Goal: Obtain resource: Obtain resource

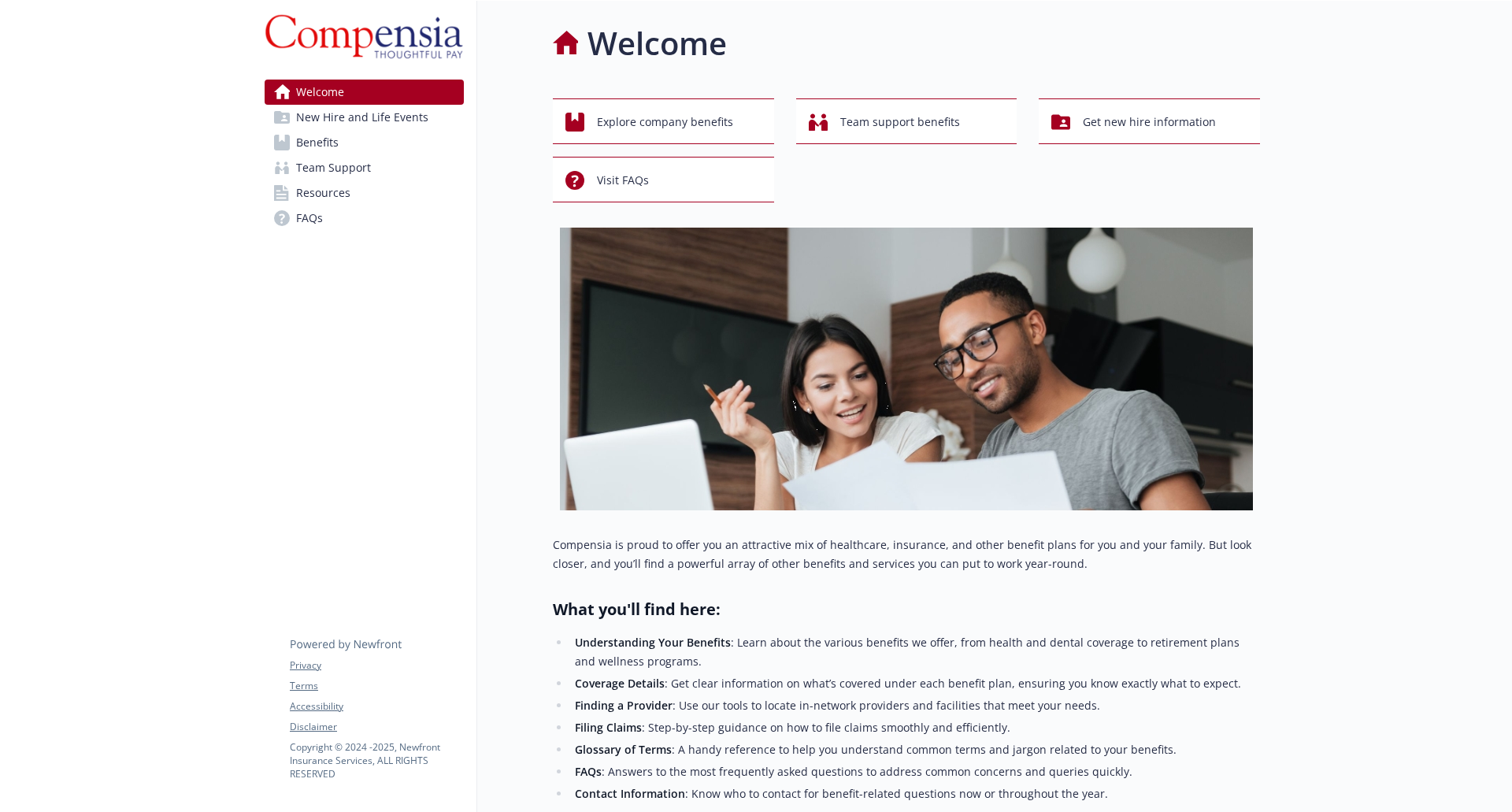
click at [290, 146] on link "Benefits" at bounding box center [364, 142] width 199 height 25
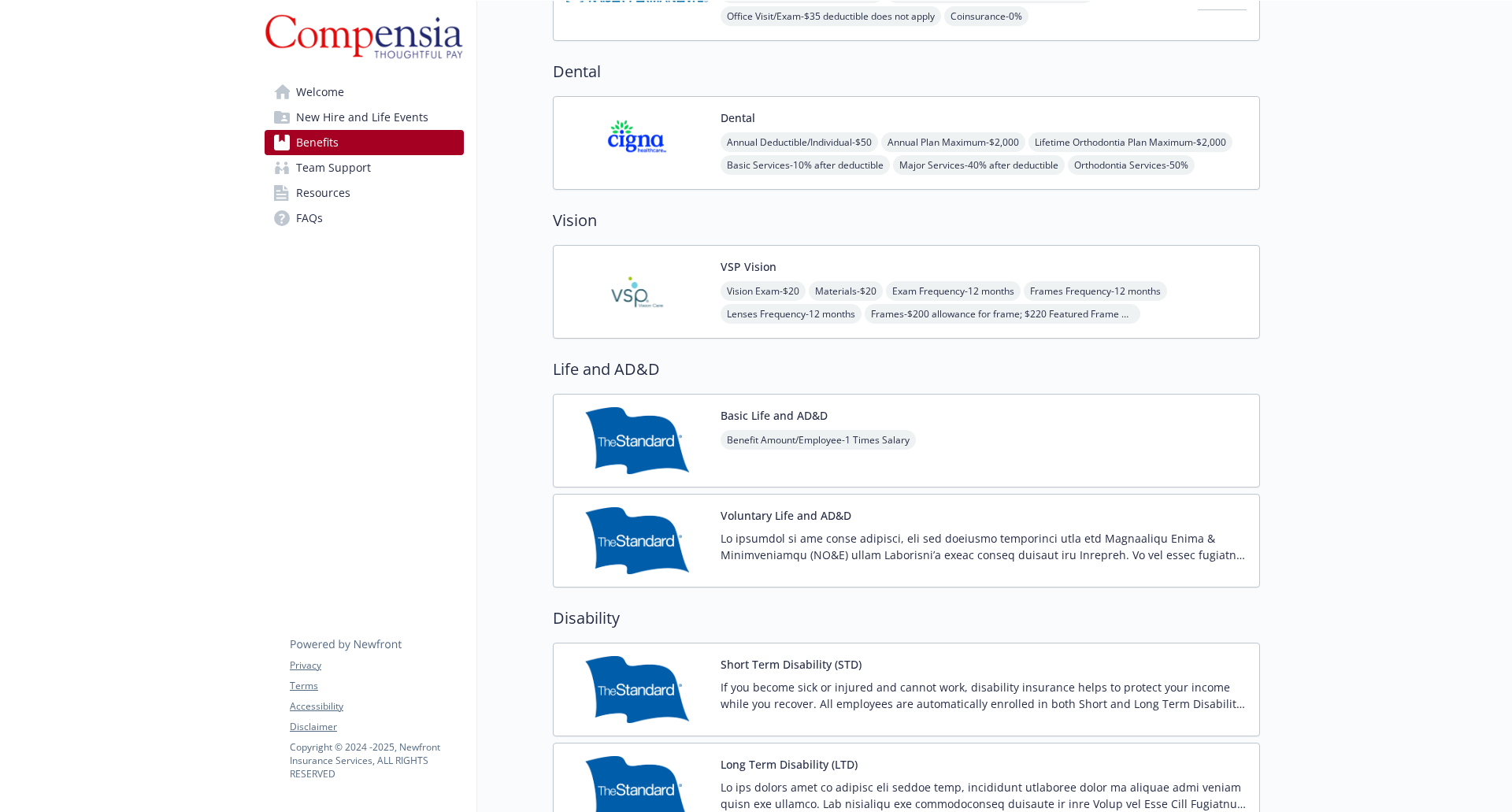
scroll to position [629, 0]
click at [646, 277] on img at bounding box center [637, 291] width 142 height 67
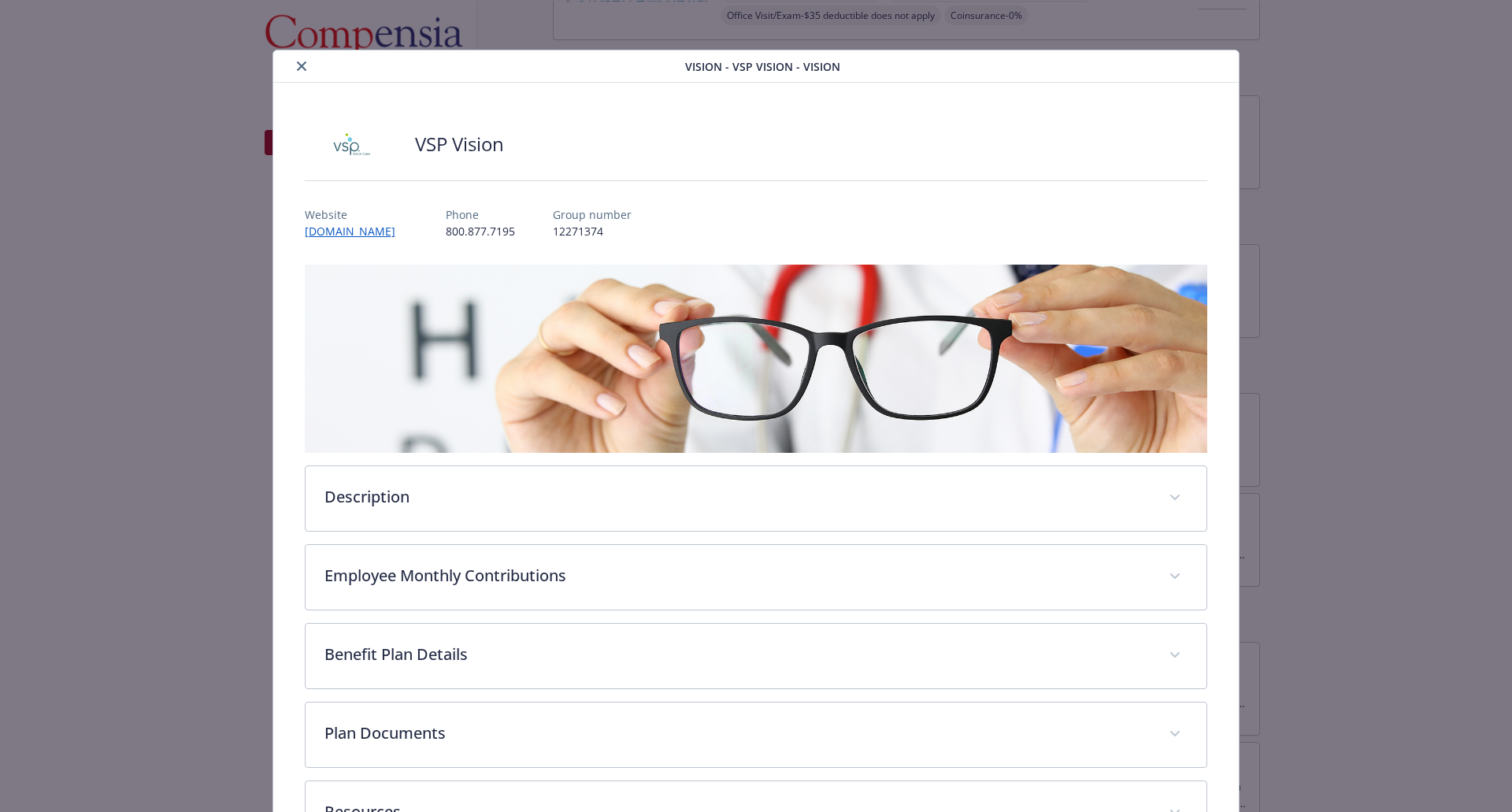
scroll to position [123, 0]
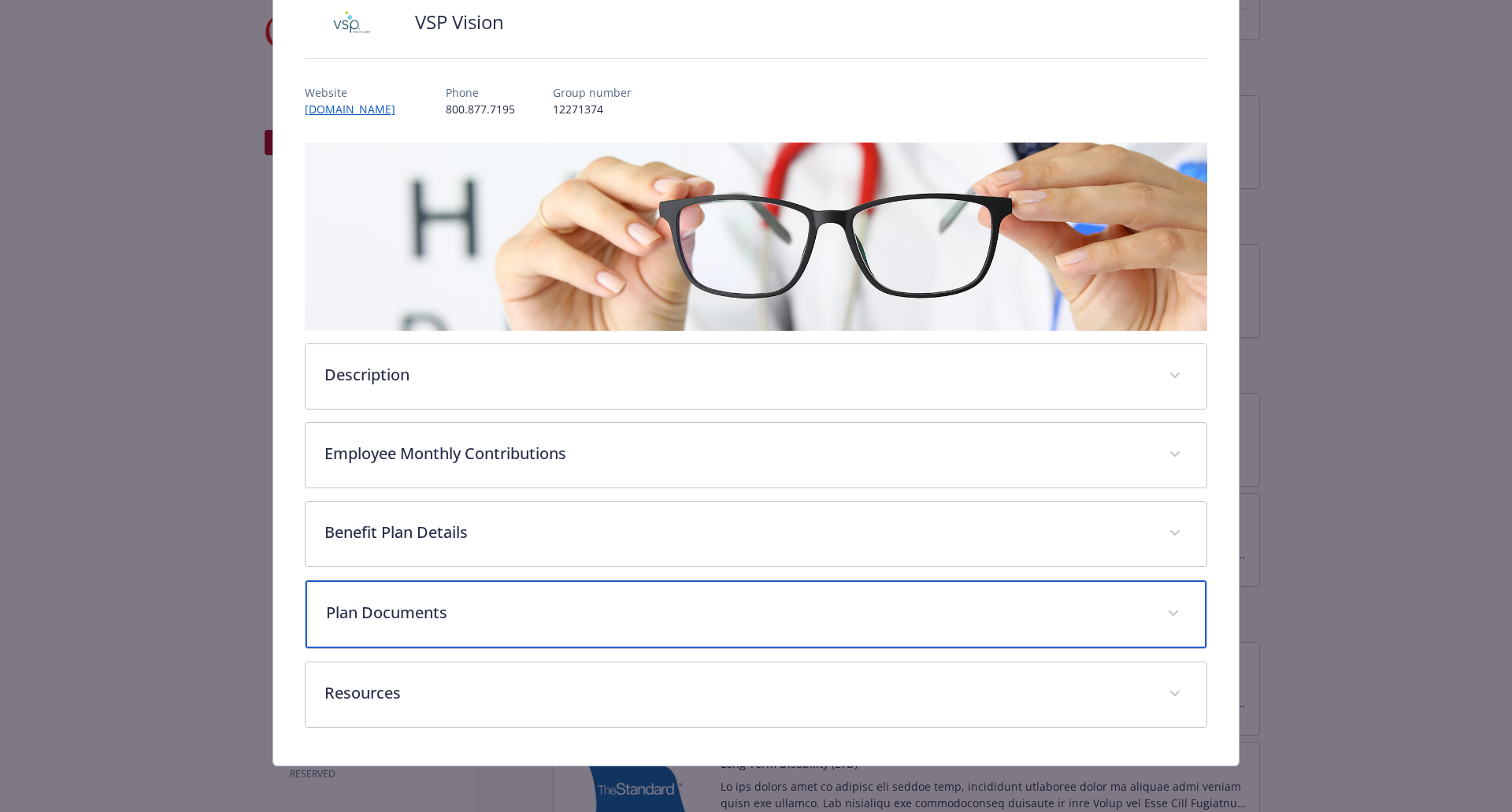
click at [1115, 619] on p "Plan Documents" at bounding box center [737, 612] width 823 height 23
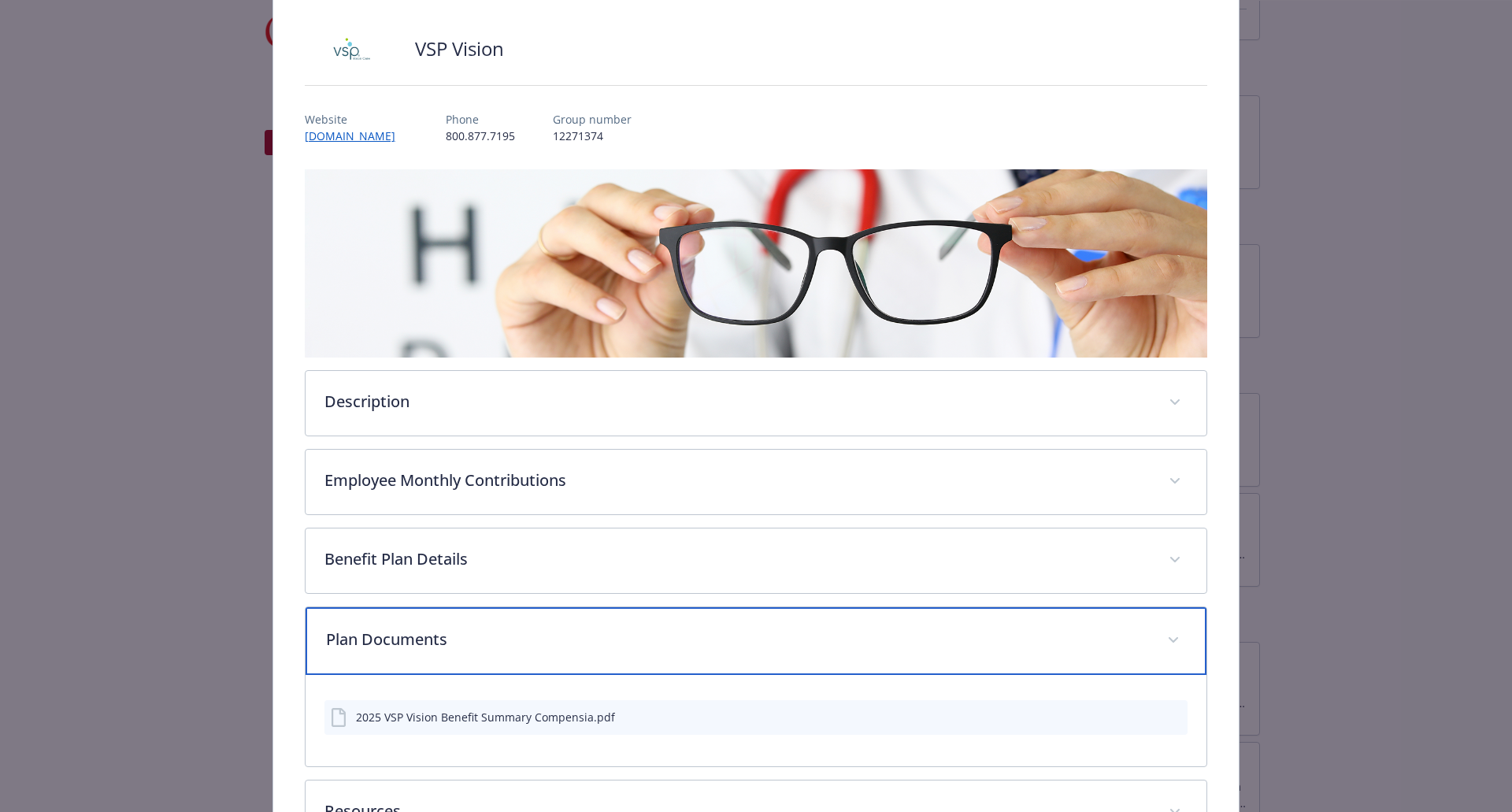
scroll to position [0, 0]
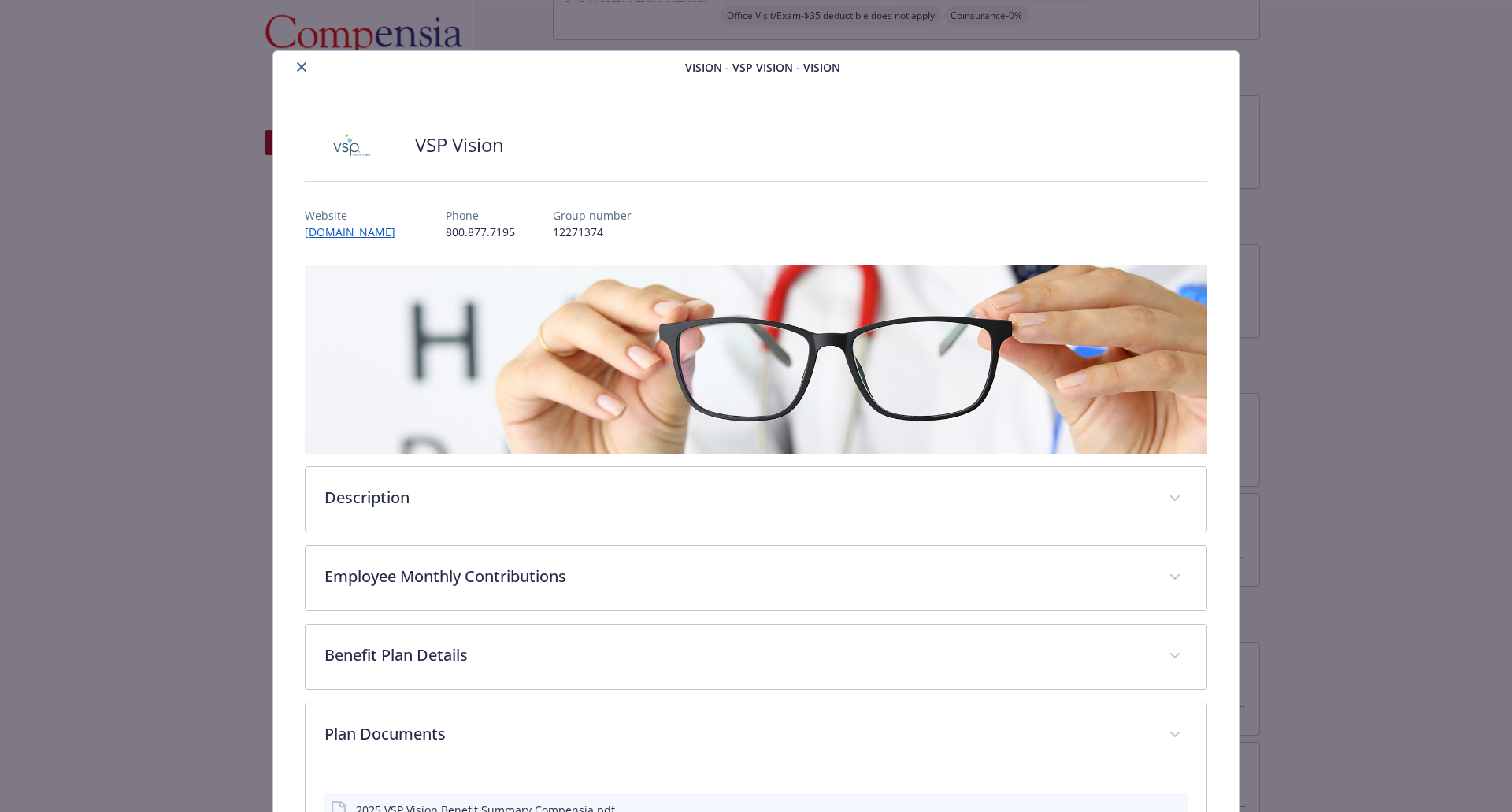
click at [298, 67] on icon "close" at bounding box center [301, 67] width 10 height 10
